Goal: Obtain resource: Obtain resource

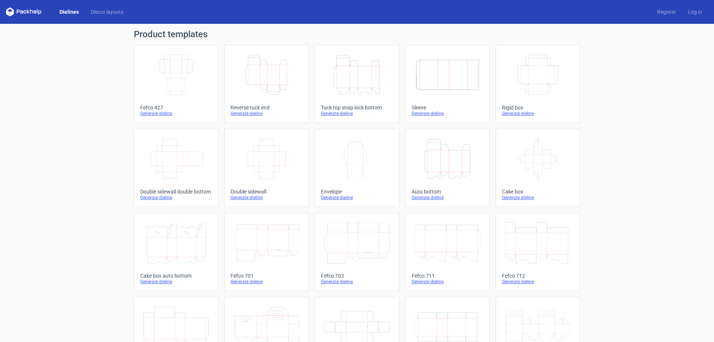
click at [270, 167] on icon "Width Depth Height" at bounding box center [266, 159] width 66 height 42
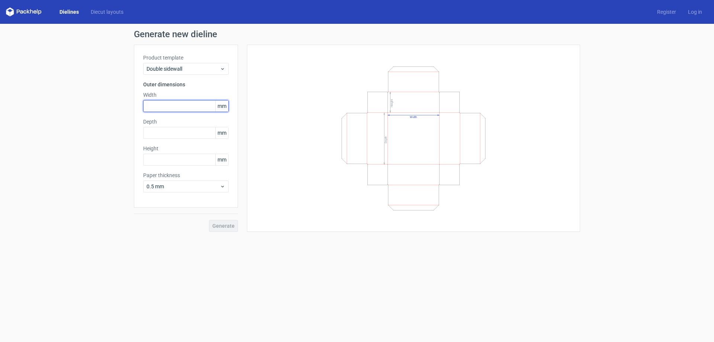
click at [180, 106] on input "text" at bounding box center [185, 106] width 85 height 12
type input "89"
click at [204, 159] on input "text" at bounding box center [185, 160] width 85 height 12
type input "126"
click at [200, 133] on input "text" at bounding box center [185, 133] width 85 height 12
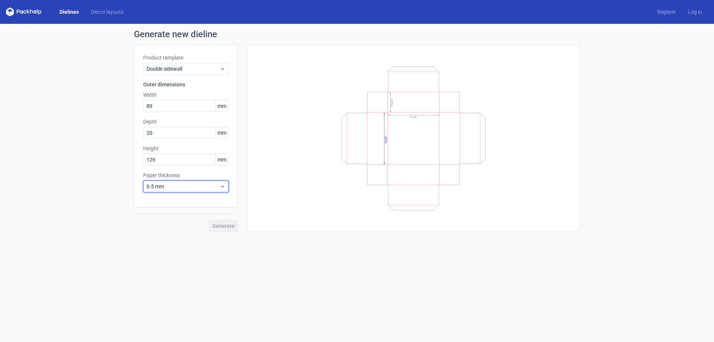
click at [186, 186] on div "Paper thickness 0.5 mm" at bounding box center [185, 181] width 85 height 21
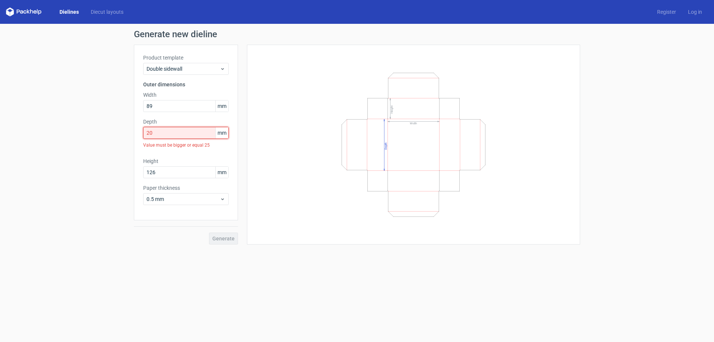
click at [203, 134] on input "20" at bounding box center [185, 133] width 85 height 12
drag, startPoint x: 203, startPoint y: 134, endPoint x: 135, endPoint y: 129, distance: 67.4
click at [135, 129] on div "Product template Double sidewall Outer dimensions Width 89 mm Depth 20 mm Value…" at bounding box center [186, 132] width 104 height 175
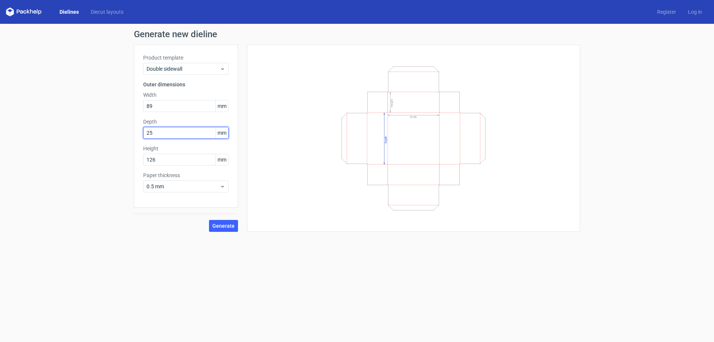
type input "25"
click at [209, 220] on button "Generate" at bounding box center [223, 226] width 29 height 12
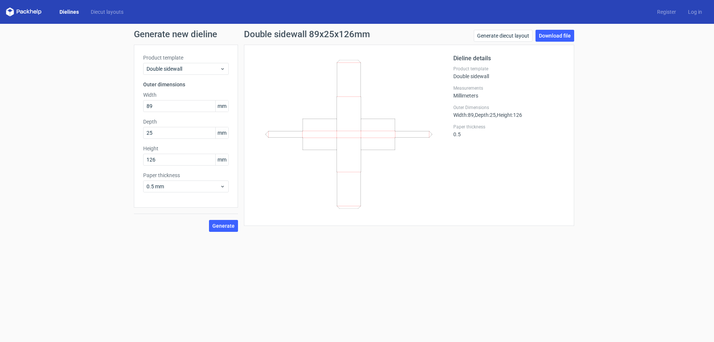
click at [71, 13] on link "Dielines" at bounding box center [69, 11] width 31 height 7
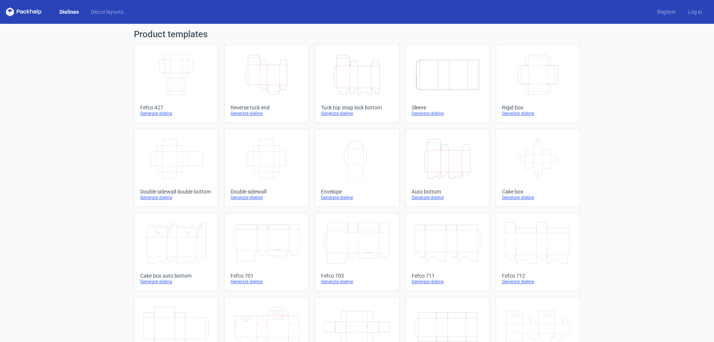
click at [257, 168] on icon "Width Depth Height" at bounding box center [266, 159] width 66 height 42
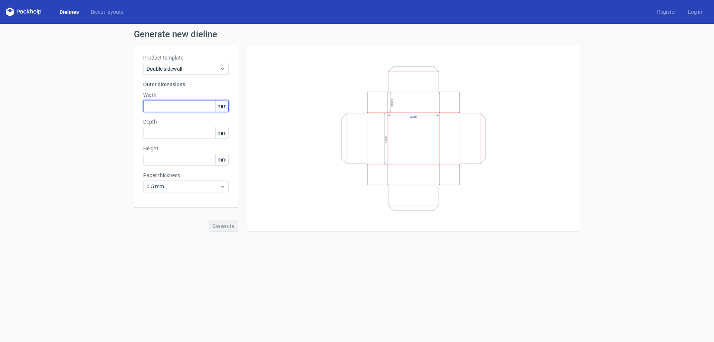
click at [195, 105] on input "text" at bounding box center [185, 106] width 85 height 12
type input "88"
click at [196, 129] on input "text" at bounding box center [185, 133] width 85 height 12
type input "126"
click at [194, 159] on input "text" at bounding box center [185, 160] width 85 height 12
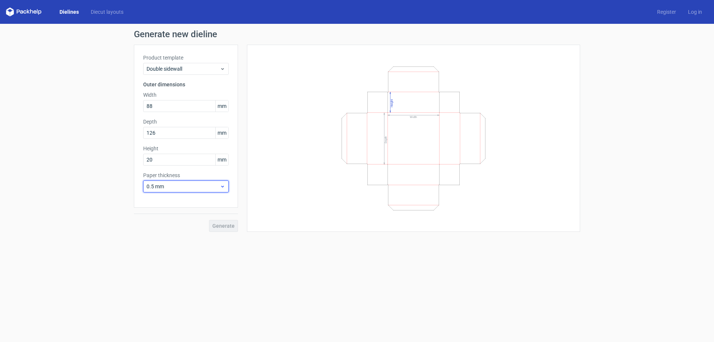
click at [192, 186] on div "Paper thickness 0.5 mm" at bounding box center [185, 181] width 85 height 21
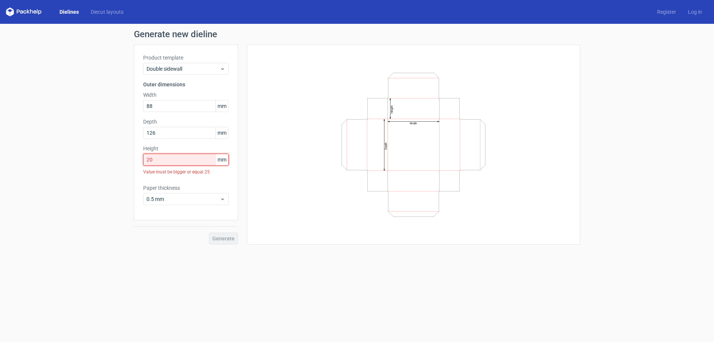
click at [172, 157] on input "20" at bounding box center [185, 160] width 85 height 12
drag, startPoint x: 153, startPoint y: 158, endPoint x: 129, endPoint y: 159, distance: 24.2
click at [133, 159] on div "Generate new dieline Product template Double sidewall Outer dimensions Width 88…" at bounding box center [357, 137] width 714 height 226
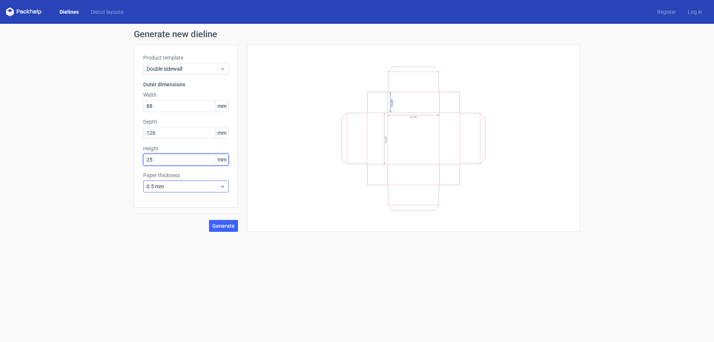
type input "25"
click at [173, 184] on span "0.5 mm" at bounding box center [182, 185] width 73 height 7
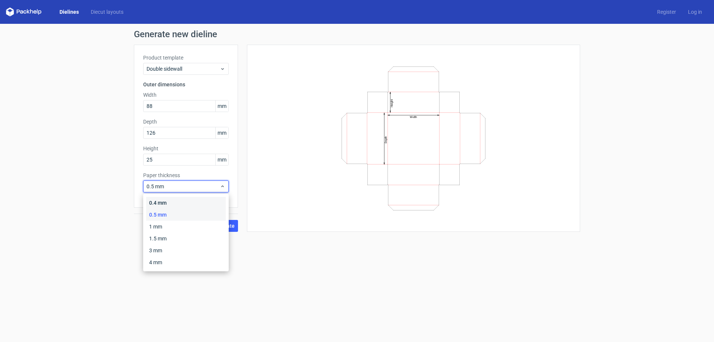
click at [172, 203] on div "0.4 mm" at bounding box center [186, 203] width 80 height 12
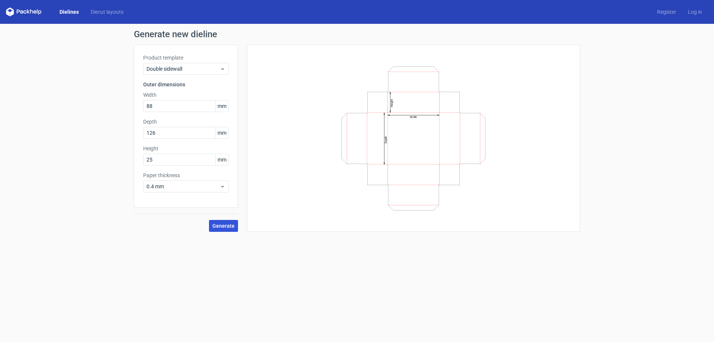
click at [230, 226] on span "Generate" at bounding box center [223, 225] width 22 height 5
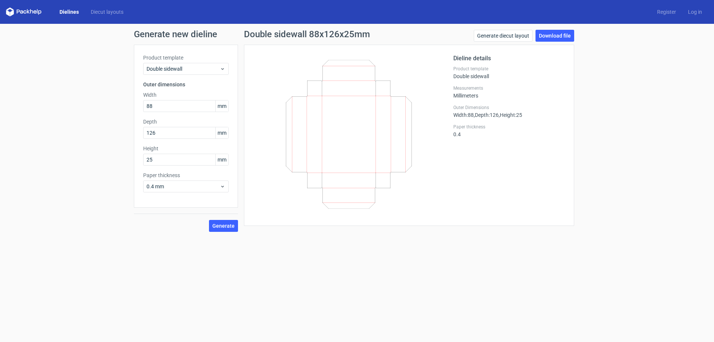
drag, startPoint x: 548, startPoint y: 34, endPoint x: 555, endPoint y: 55, distance: 22.1
click at [549, 35] on link "Download file" at bounding box center [554, 36] width 39 height 12
